Goal: Check status: Check status

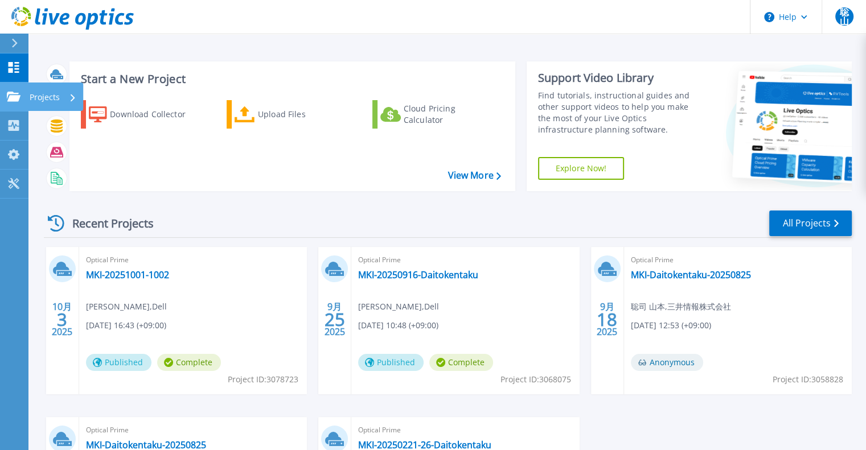
click at [9, 91] on link "Projects Projects" at bounding box center [14, 97] width 28 height 29
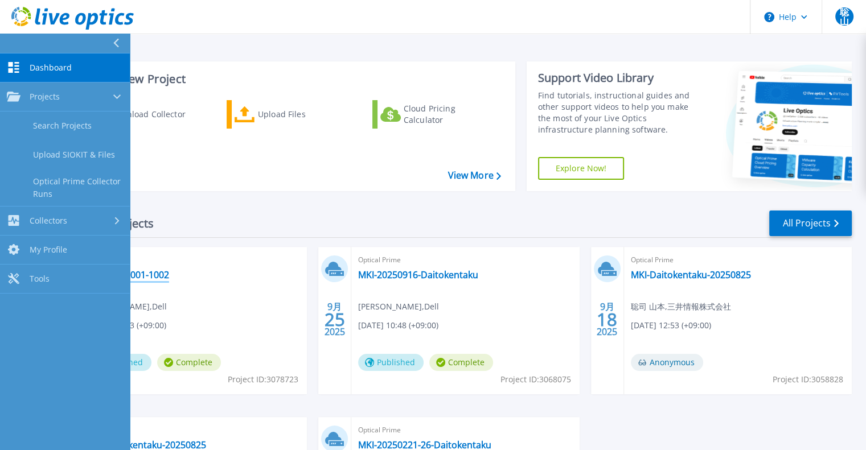
click at [167, 274] on link "MKI-20251001-1002" at bounding box center [127, 274] width 83 height 11
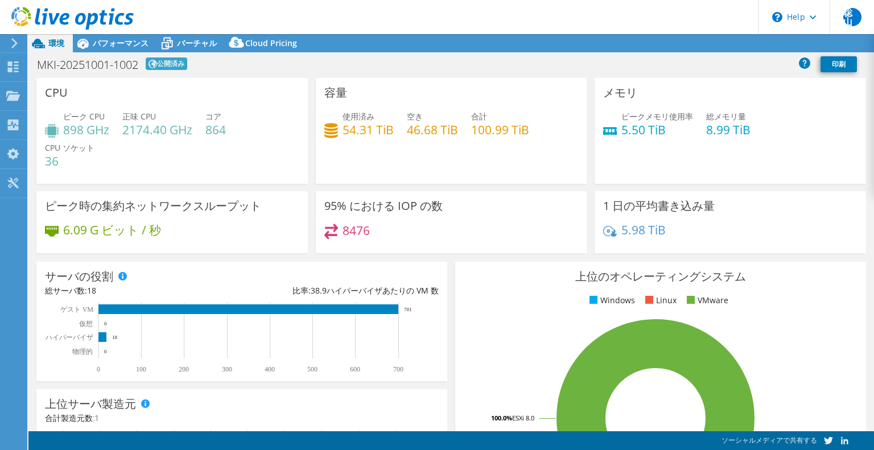
select select "USD"
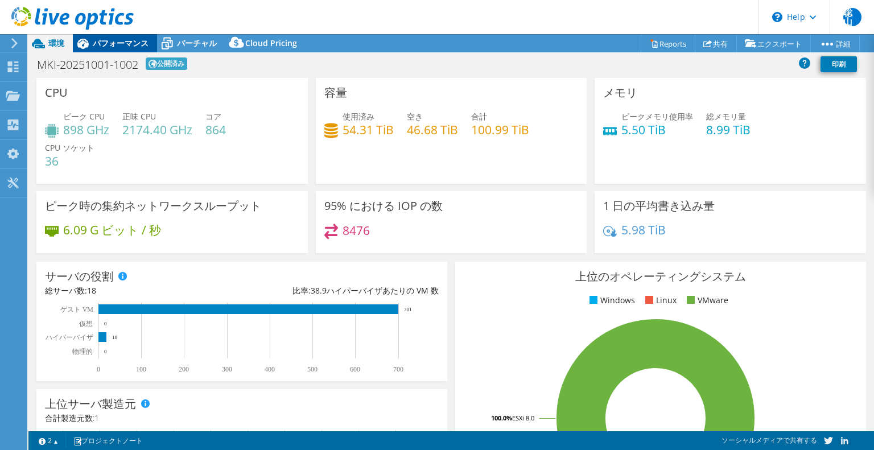
click at [130, 39] on span "パフォーマンス" at bounding box center [121, 43] width 56 height 11
